Goal: Obtain resource: Download file/media

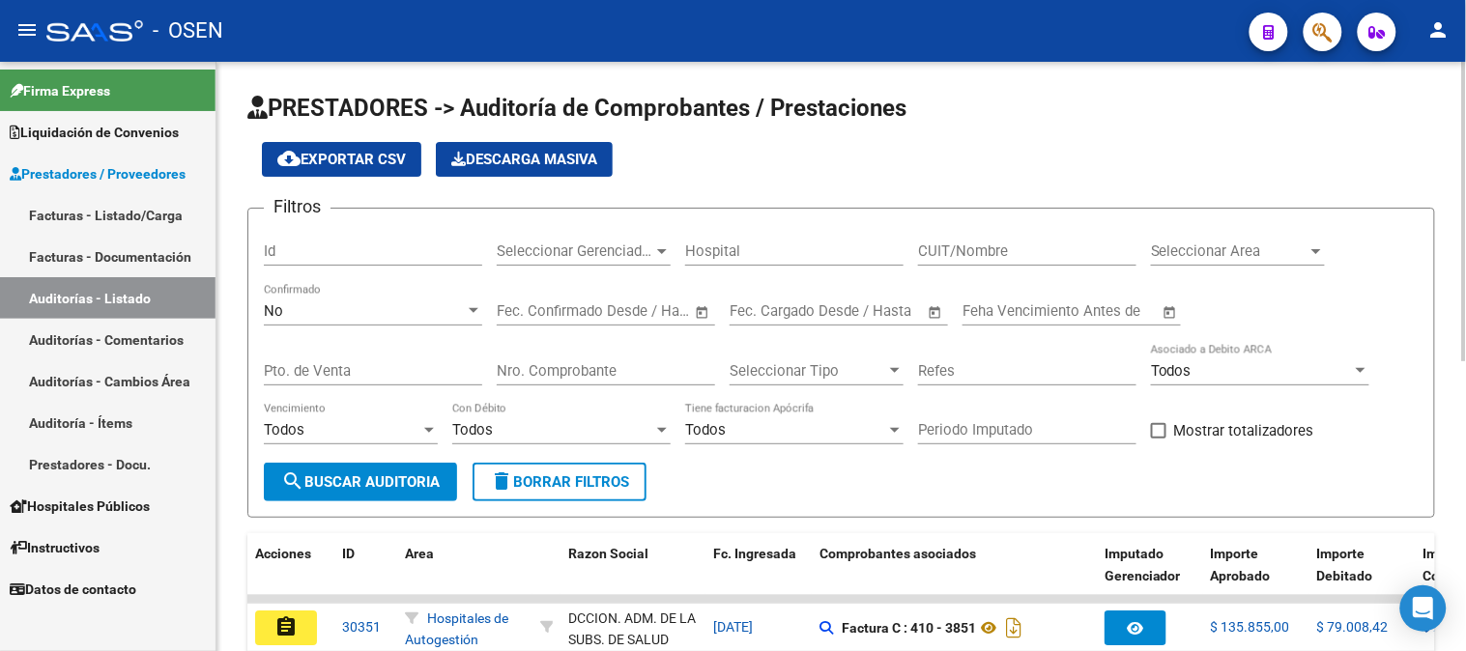
click at [364, 323] on div "No Confirmado" at bounding box center [373, 305] width 218 height 42
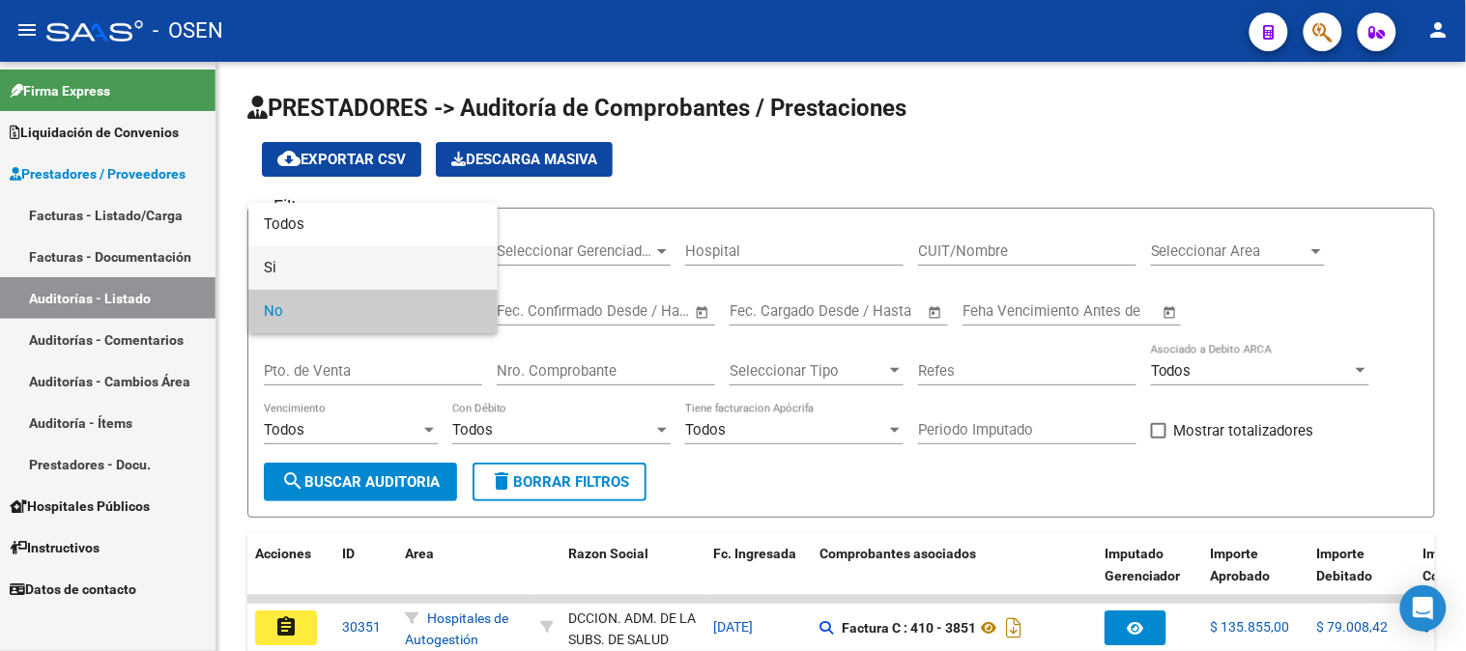
click at [355, 258] on span "Si" at bounding box center [373, 267] width 218 height 43
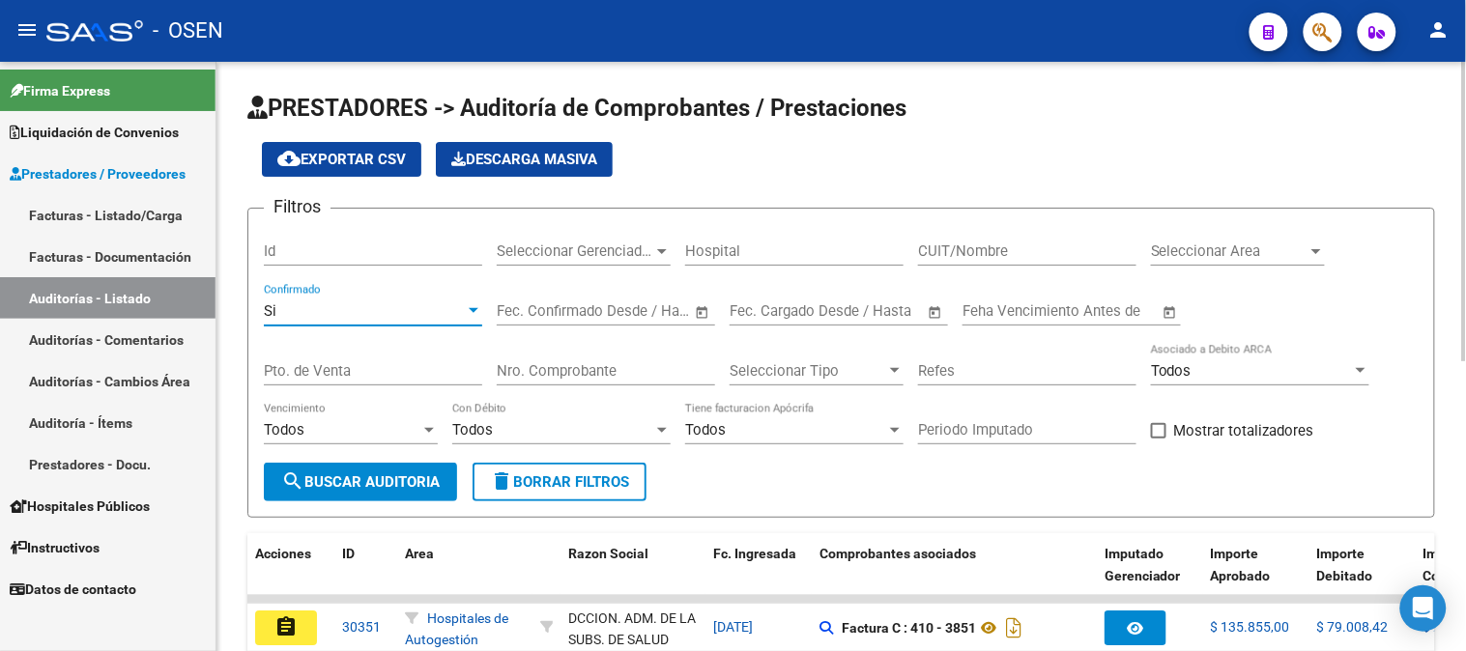
click at [364, 319] on div "Si" at bounding box center [364, 310] width 201 height 17
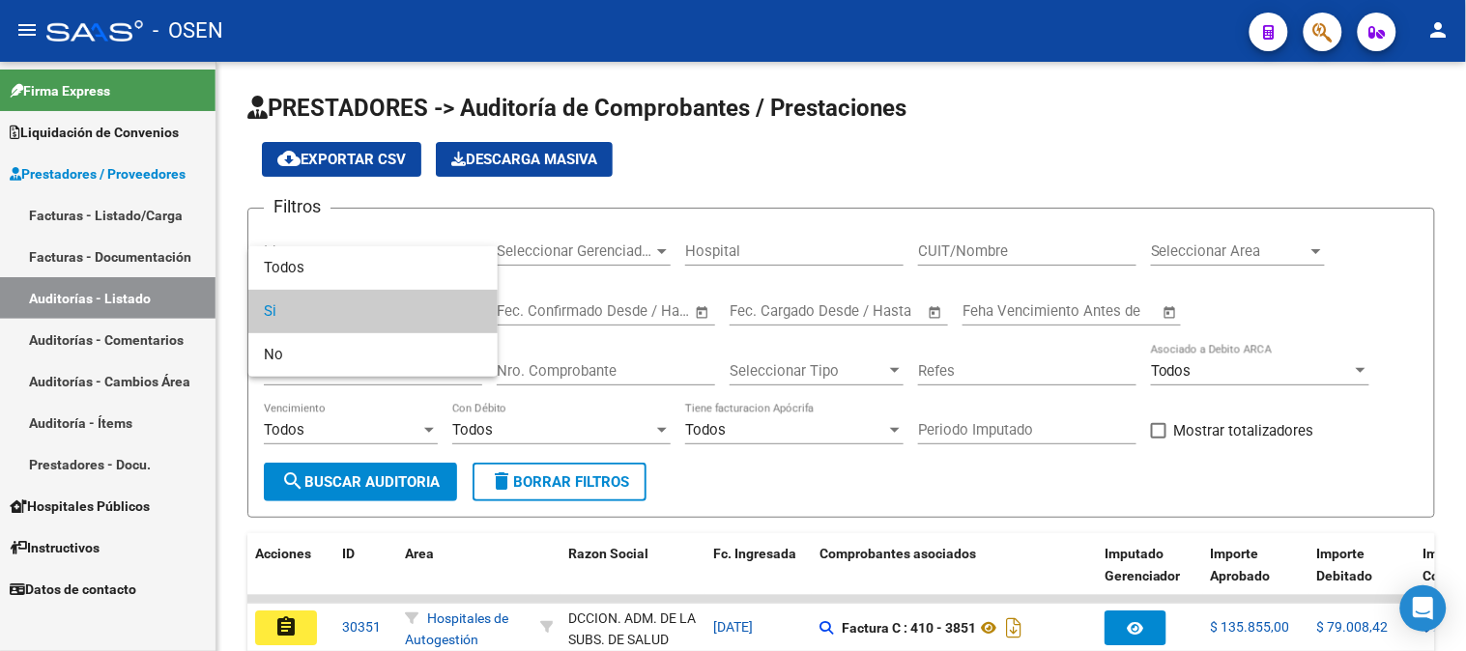
click at [355, 238] on div at bounding box center [733, 325] width 1466 height 651
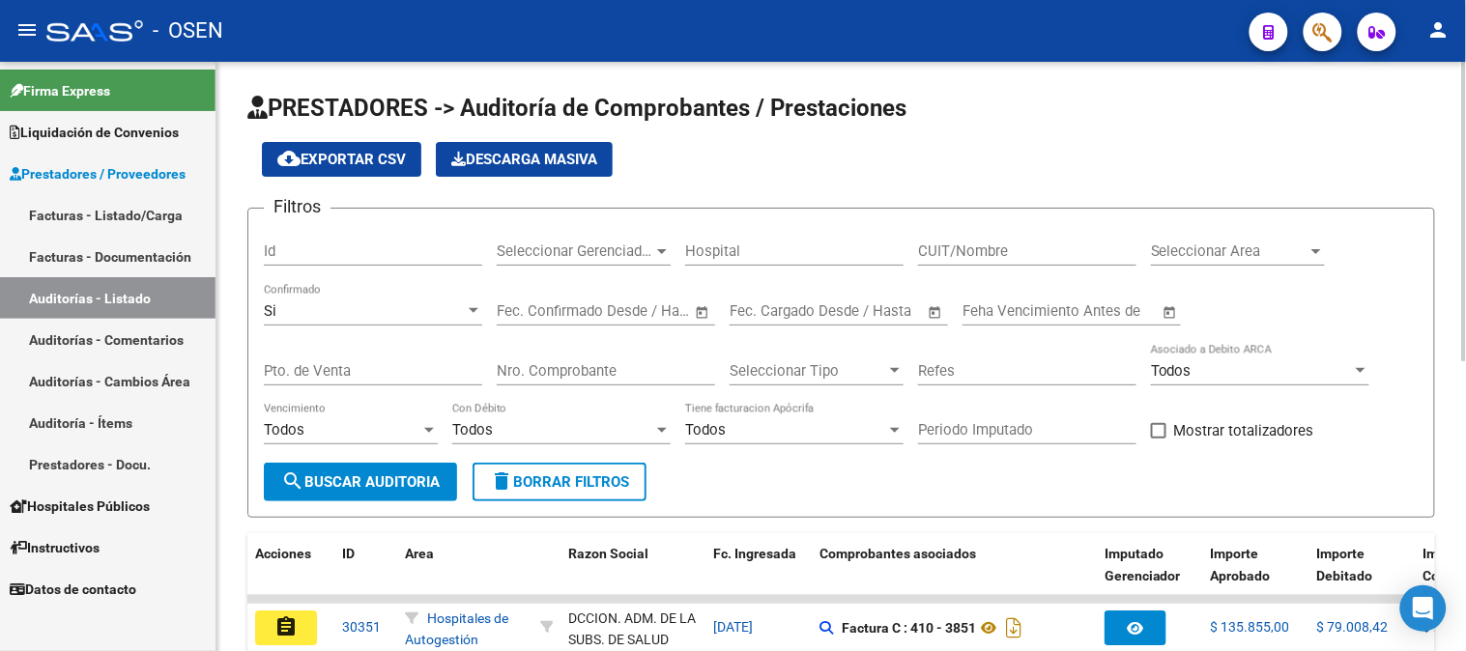
click at [349, 309] on div "Si" at bounding box center [364, 310] width 201 height 17
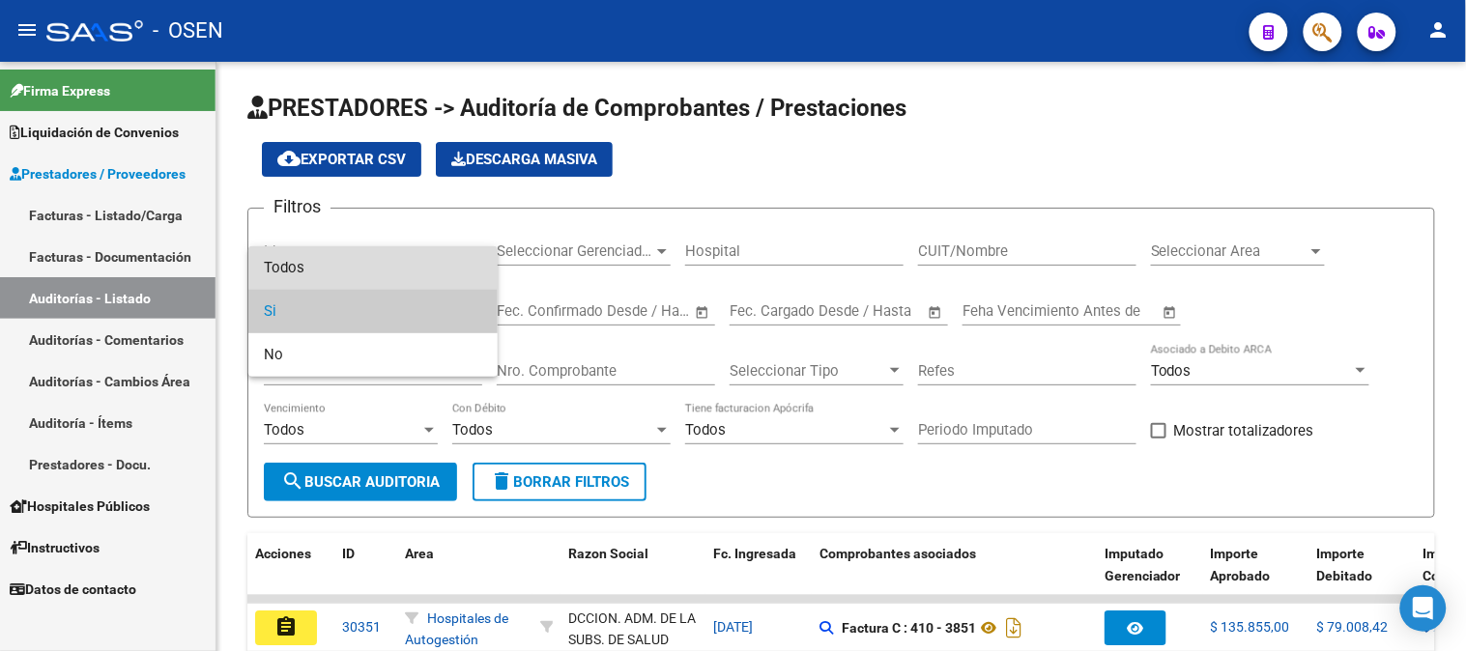
click at [357, 273] on span "Todos" at bounding box center [373, 267] width 218 height 43
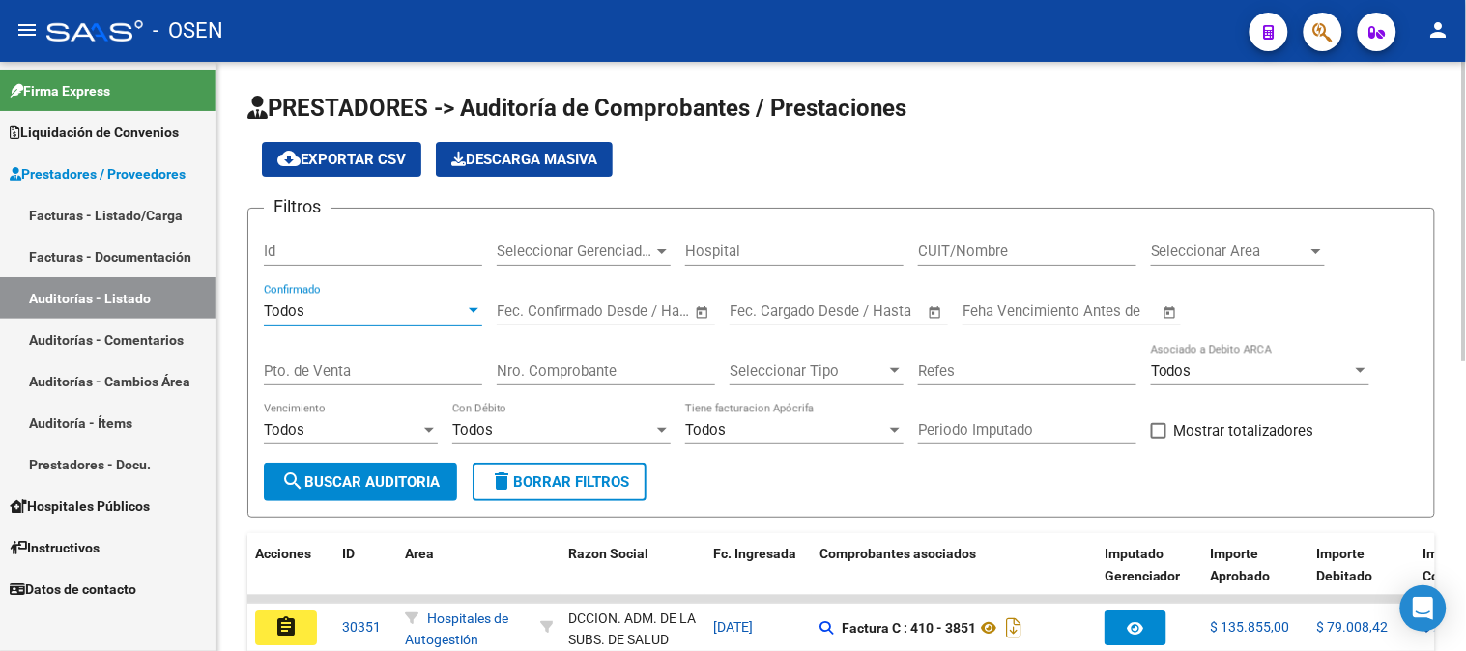
click at [554, 364] on input "Nro. Comprobante" at bounding box center [606, 370] width 218 height 17
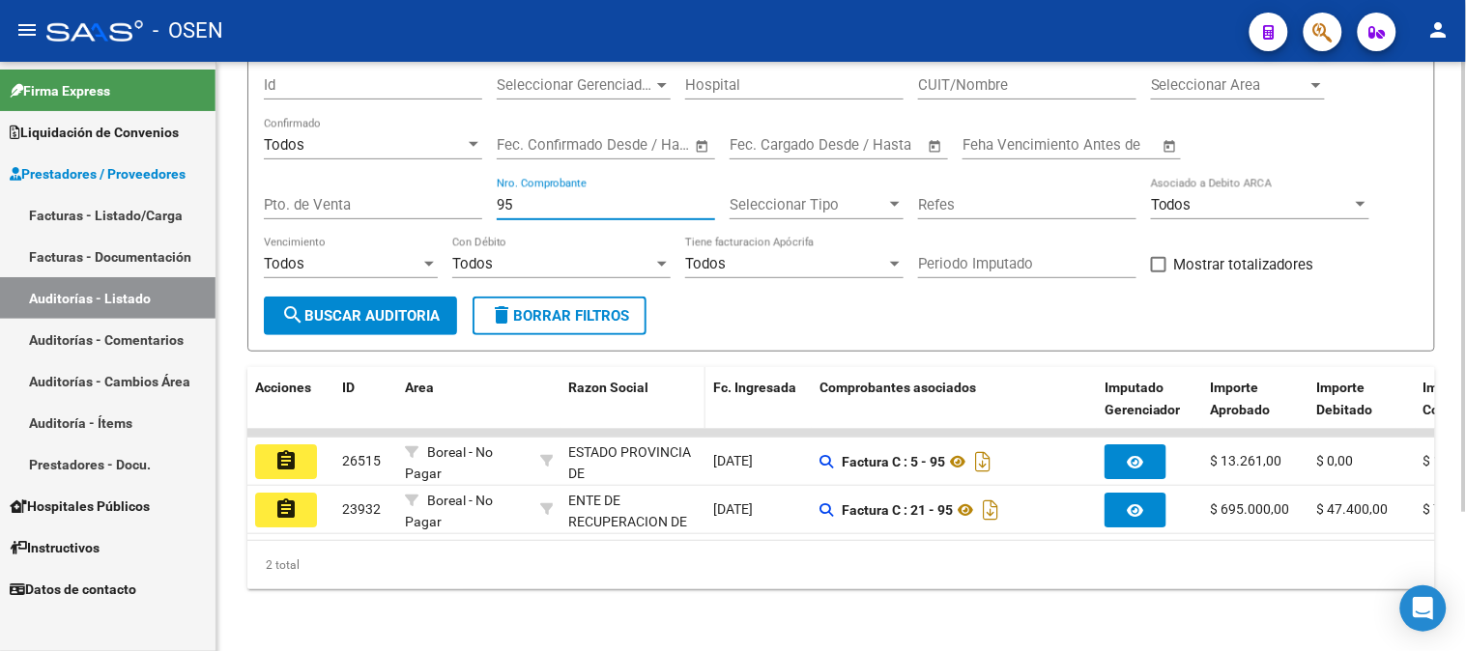
scroll to position [182, 0]
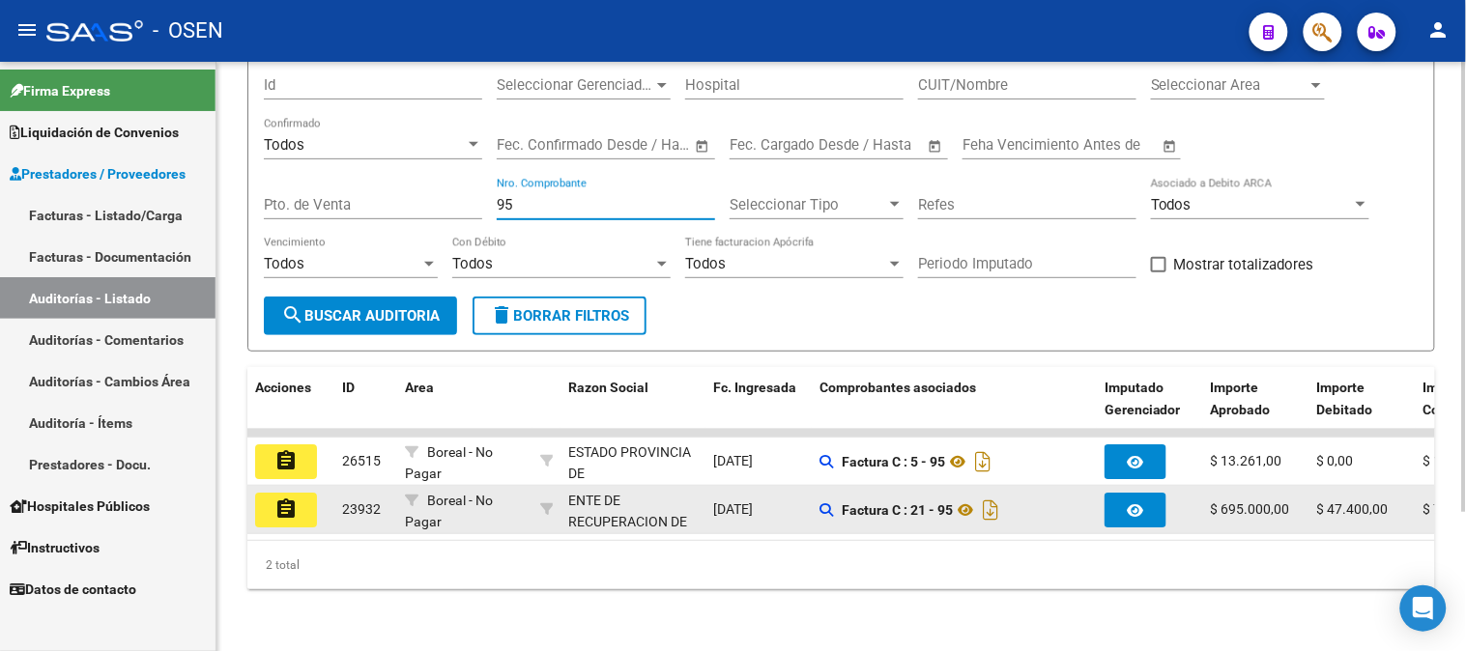
type input "95"
click at [285, 498] on mat-icon "assignment" at bounding box center [285, 509] width 23 height 23
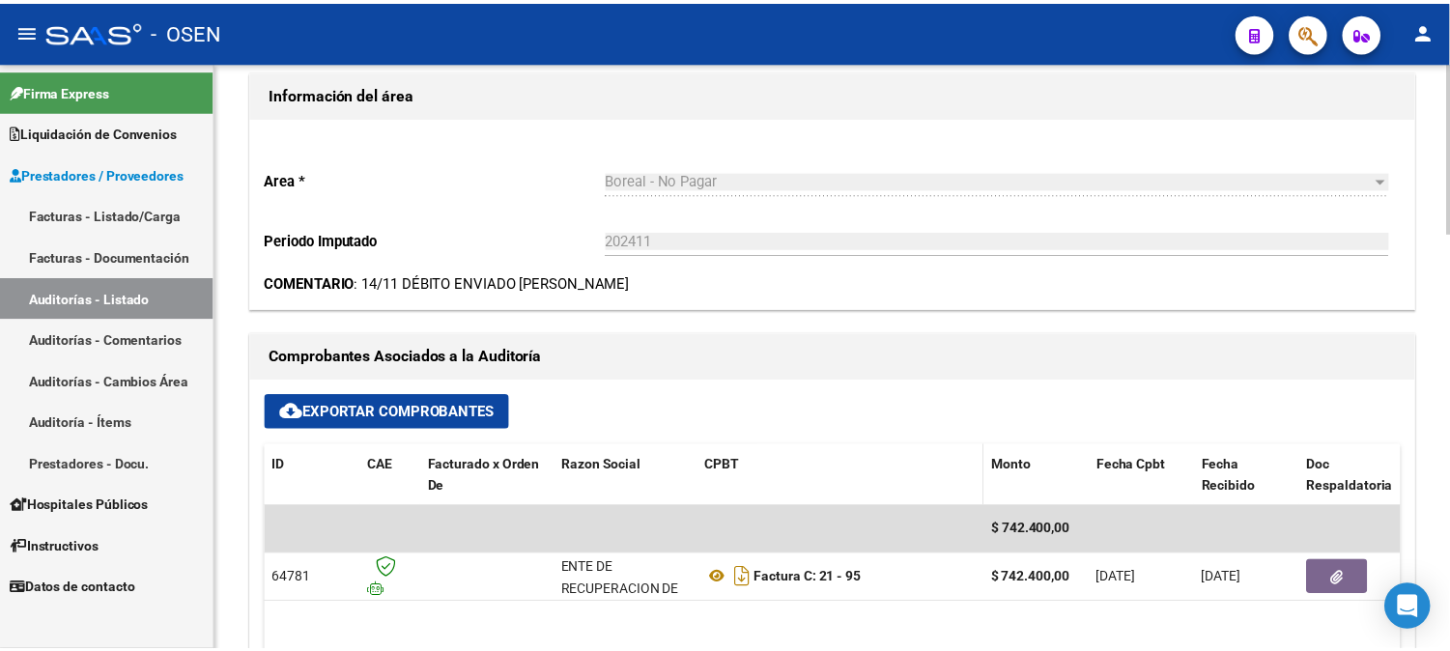
scroll to position [643, 0]
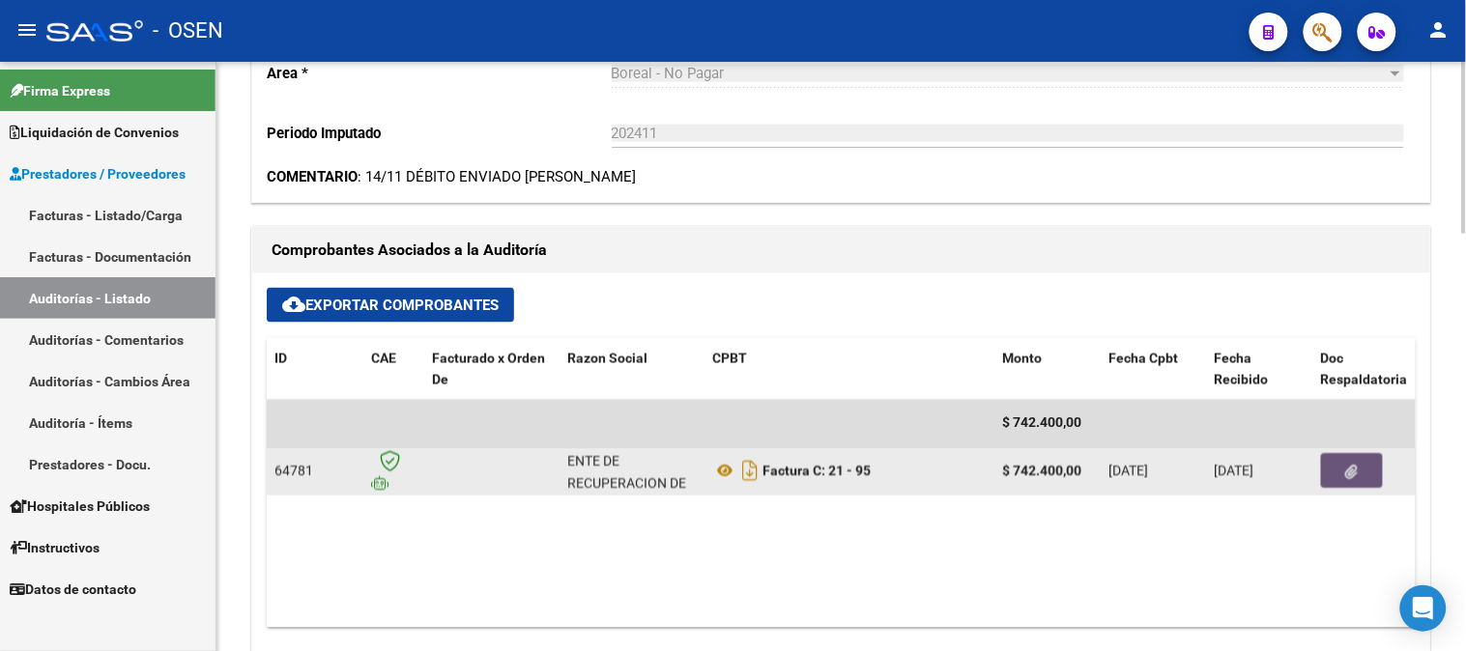
click at [1347, 480] on button "button" at bounding box center [1352, 471] width 62 height 35
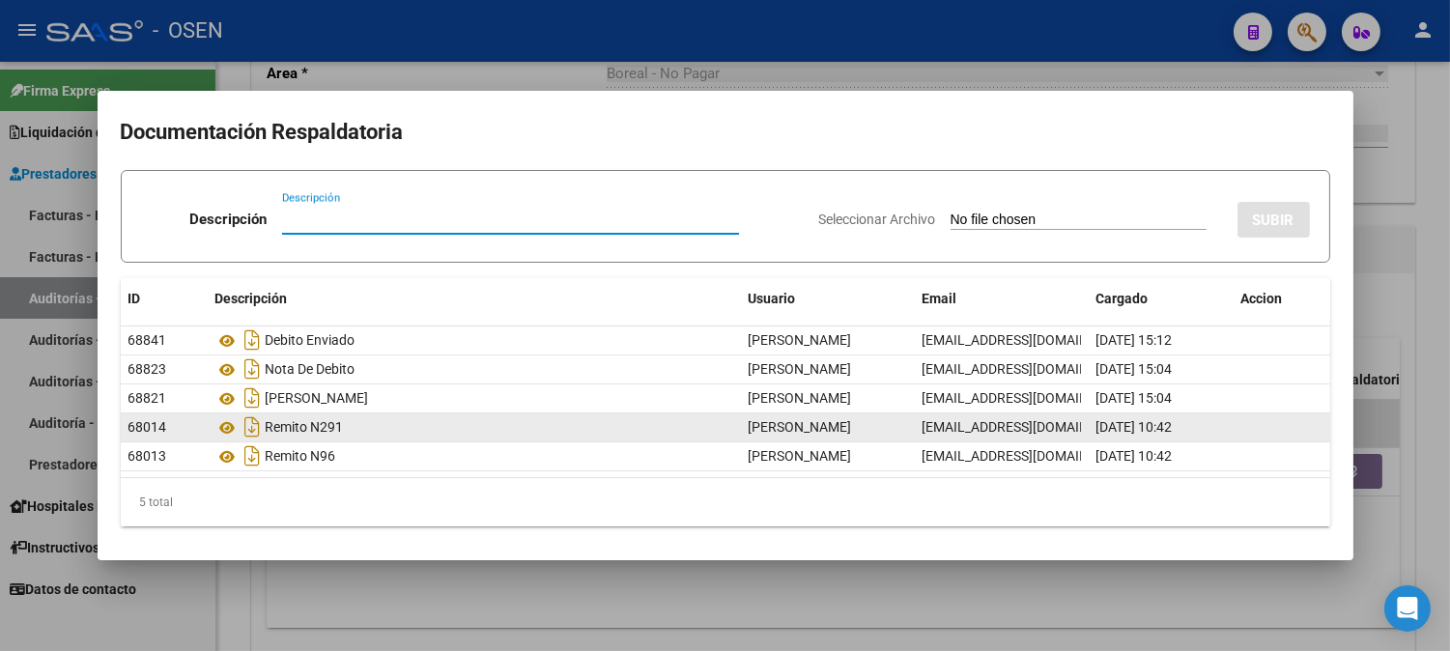
scroll to position [3, 0]
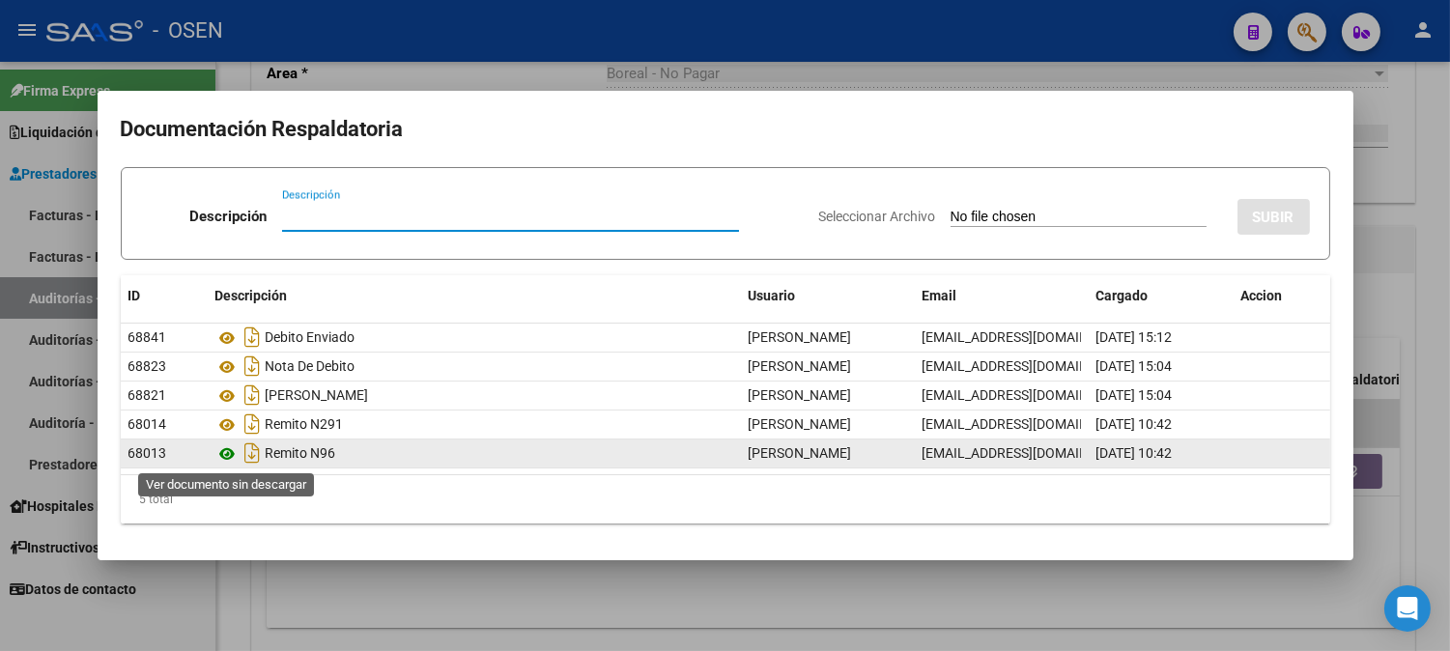
click at [227, 456] on icon at bounding box center [227, 454] width 25 height 23
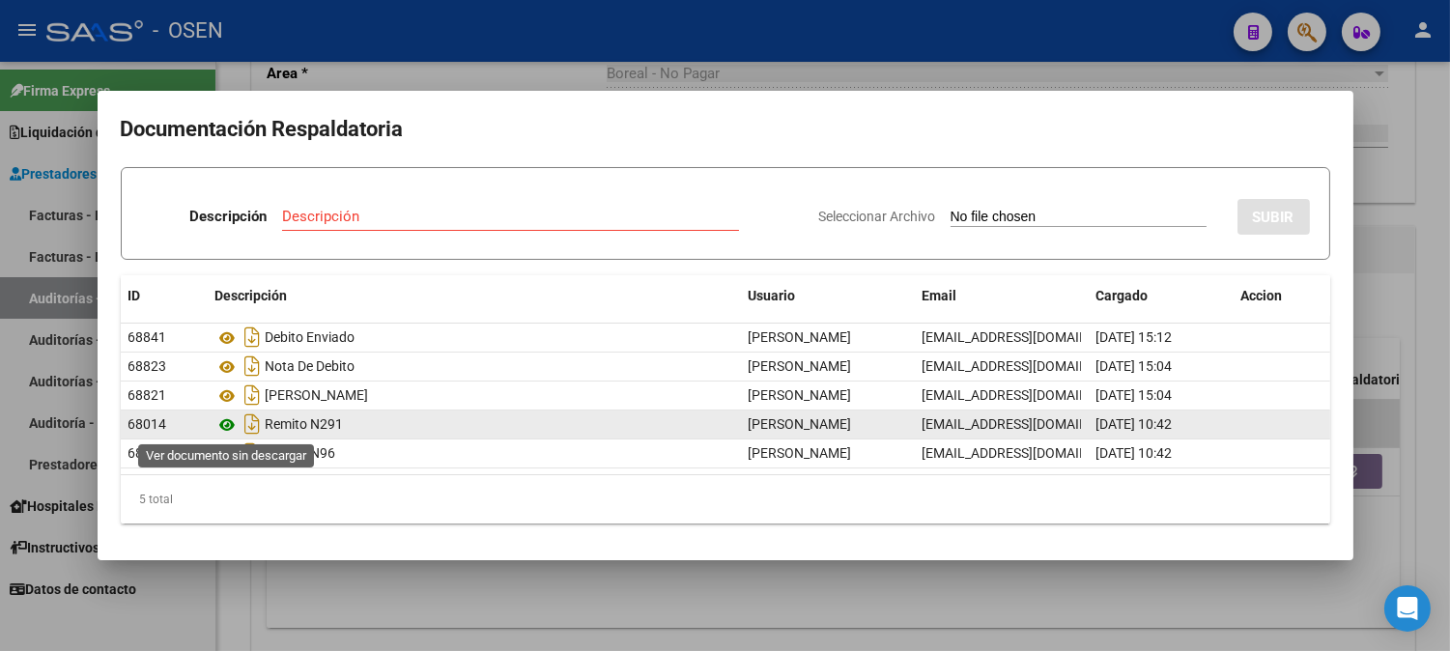
click at [229, 429] on icon at bounding box center [227, 425] width 25 height 23
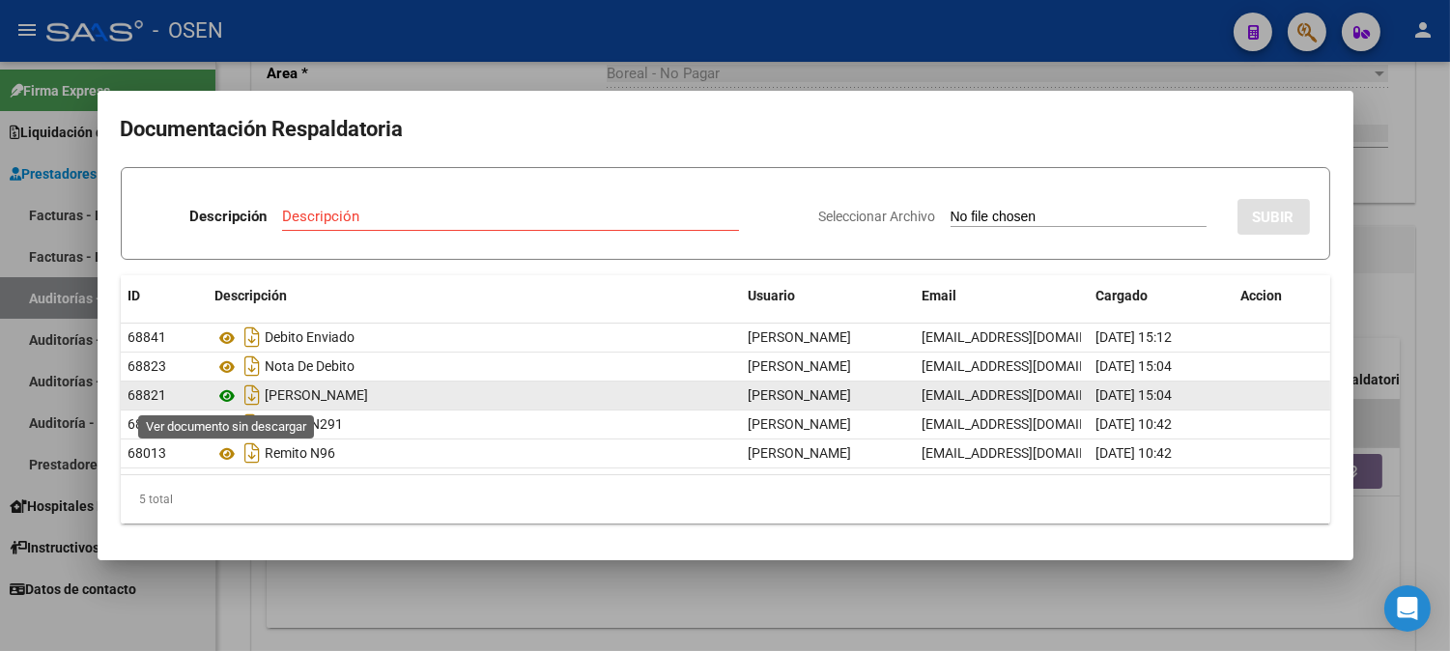
click at [232, 394] on icon at bounding box center [227, 396] width 25 height 23
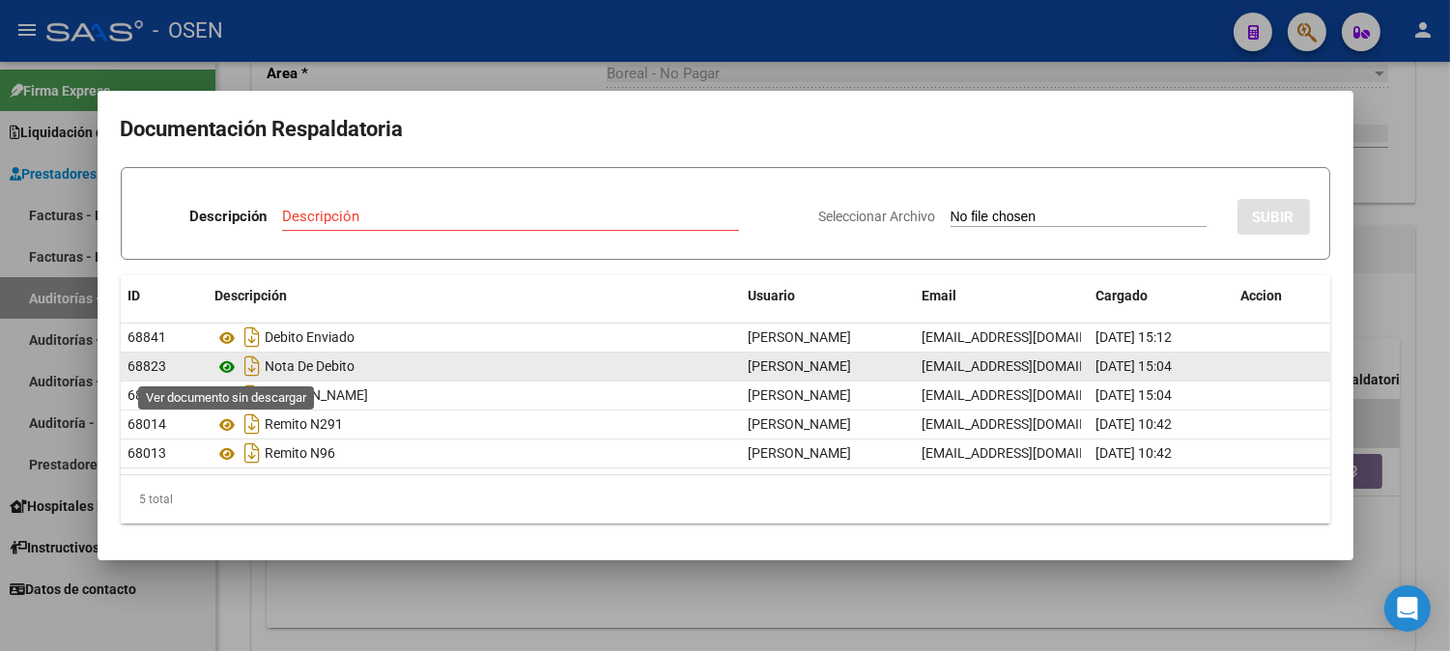
click at [235, 367] on icon at bounding box center [227, 367] width 25 height 23
